Goal: Book appointment/travel/reservation

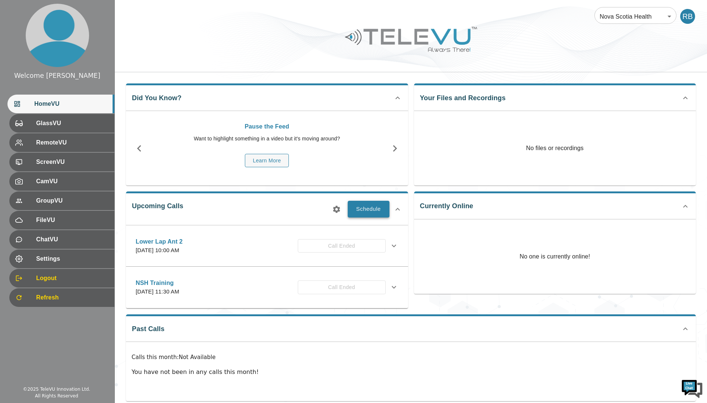
click at [376, 210] on button "Schedule" at bounding box center [369, 209] width 42 height 16
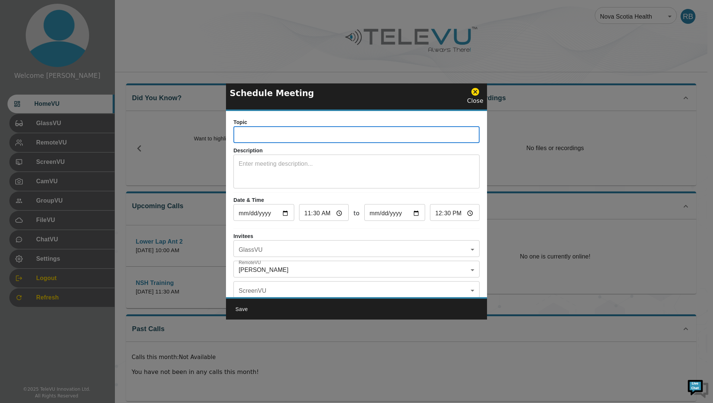
click at [265, 135] on input "text" at bounding box center [356, 135] width 246 height 15
type input "[MEDICAL_DATA] [MEDICAL_DATA] Reversal"
click at [286, 215] on input "[DATE]" at bounding box center [263, 213] width 61 height 15
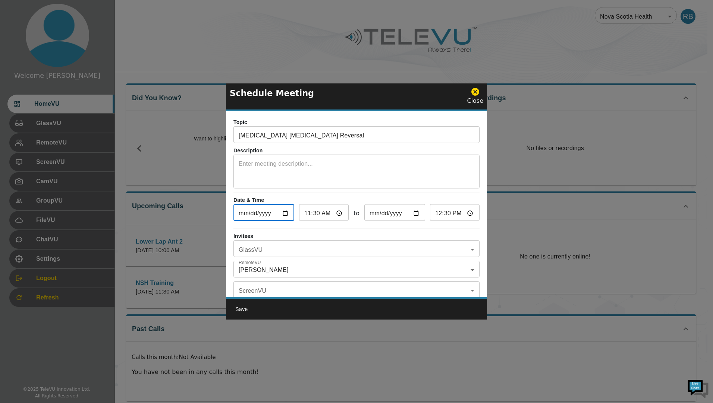
type input "[DATE]"
click at [299, 247] on body "Welcome Rob HomeVU GlassVU RemoteVU ScreenVU CamVU GroupVU FileVU ChatVU Settin…" at bounding box center [356, 206] width 713 height 413
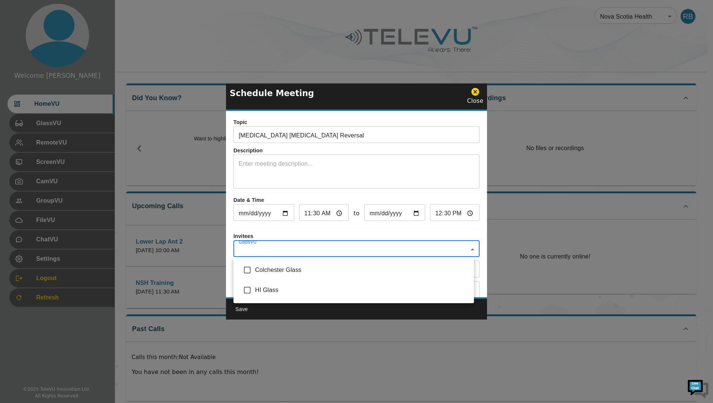
click at [249, 290] on input "checkbox" at bounding box center [247, 291] width 16 height 16
checkbox input "true"
type input "HI Glass"
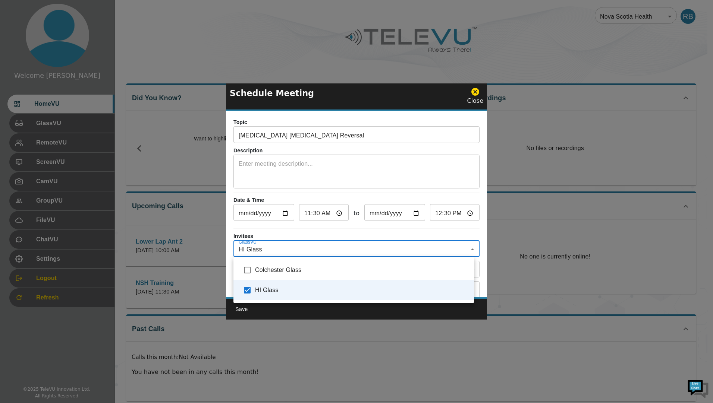
click at [331, 232] on div at bounding box center [356, 201] width 713 height 403
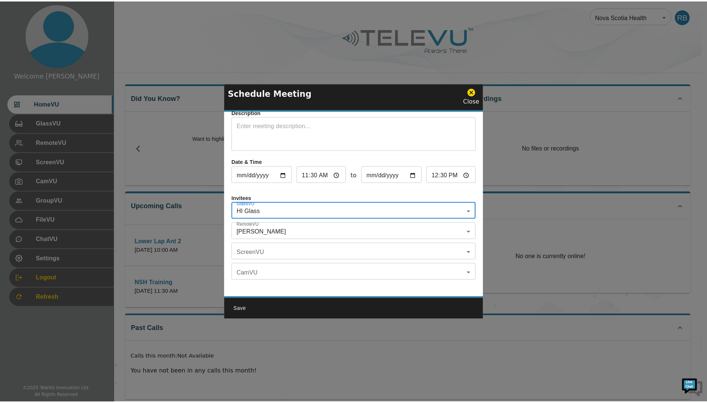
scroll to position [44, 0]
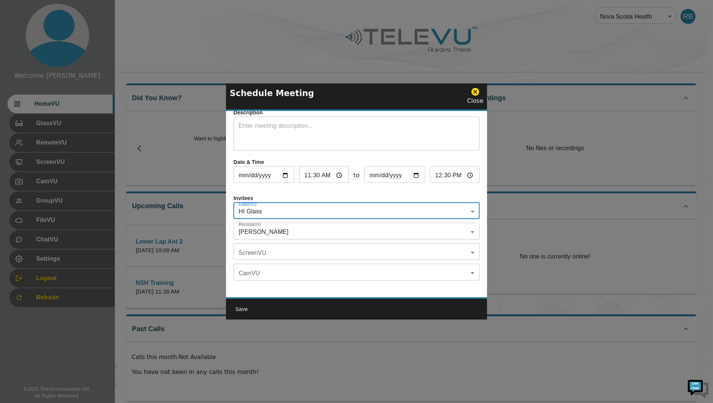
click at [467, 224] on body "Welcome Rob HomeVU GlassVU RemoteVU ScreenVU CamVU GroupVU FileVU ChatVU Settin…" at bounding box center [356, 206] width 713 height 413
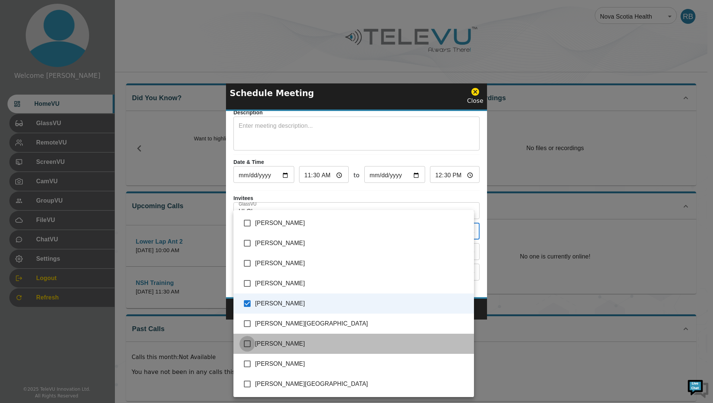
click at [248, 344] on input "checkbox" at bounding box center [247, 344] width 16 height 16
checkbox input "true"
type input "[PERSON_NAME],[PERSON_NAME]"
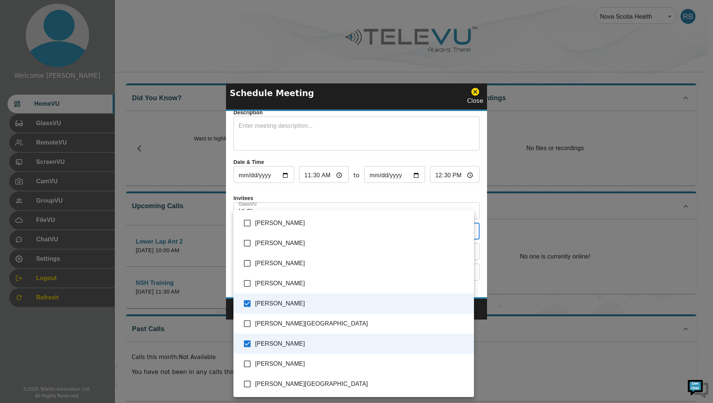
click at [476, 97] on div at bounding box center [356, 201] width 713 height 403
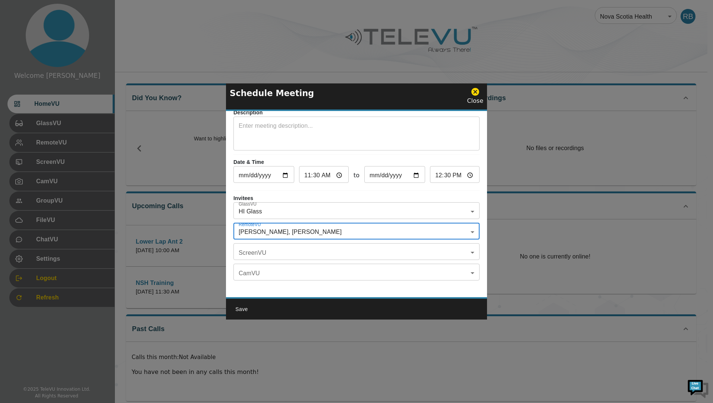
click at [479, 90] on icon at bounding box center [475, 92] width 8 height 8
